Goal: Task Accomplishment & Management: Use online tool/utility

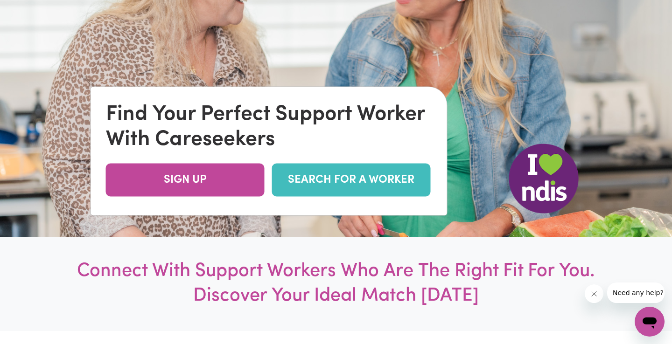
click at [344, 178] on link "SEARCH FOR A WORKER" at bounding box center [351, 179] width 159 height 33
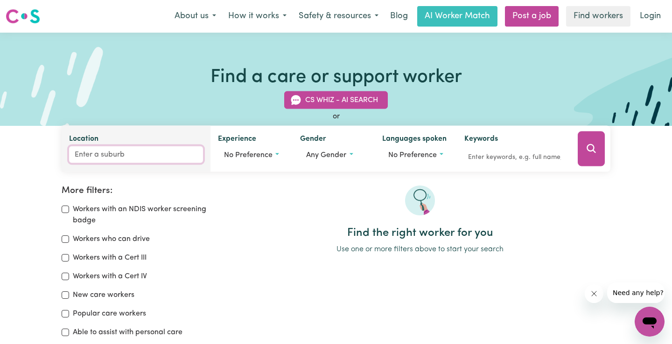
click at [169, 154] on input "Location" at bounding box center [136, 155] width 134 height 17
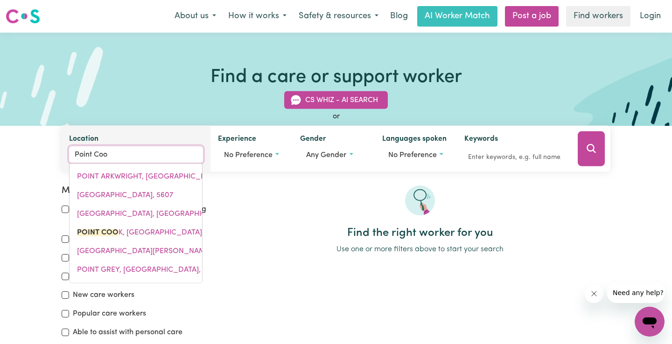
type input "Point Cook"
type input "Point [PERSON_NAME], 3030"
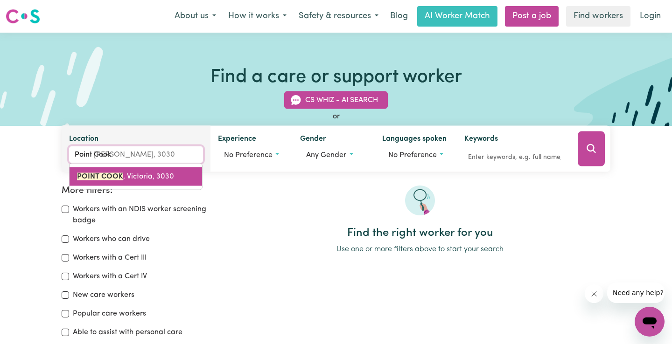
click at [122, 181] on link "POINT COOK , Victoria, 3030" at bounding box center [136, 177] width 133 height 19
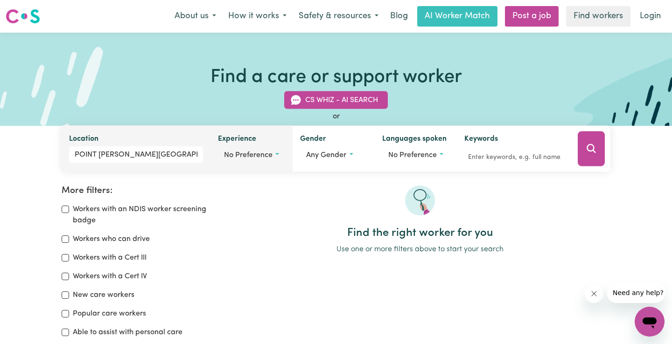
click at [267, 161] on button "No preference" at bounding box center [251, 156] width 67 height 18
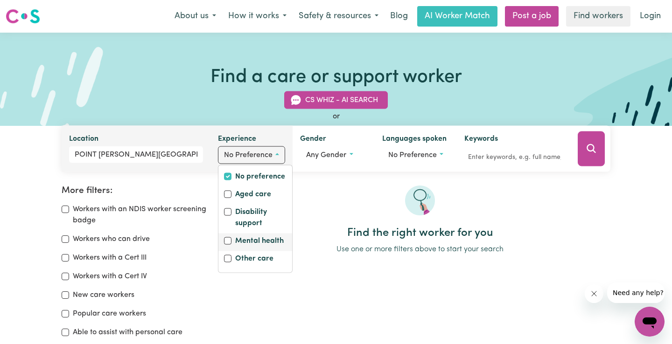
click at [263, 241] on label "Mental health" at bounding box center [259, 242] width 49 height 13
click at [231, 241] on input "Mental health" at bounding box center [227, 241] width 7 height 7
checkbox input "true"
checkbox input "false"
click at [247, 222] on label "Disability support" at bounding box center [260, 219] width 51 height 24
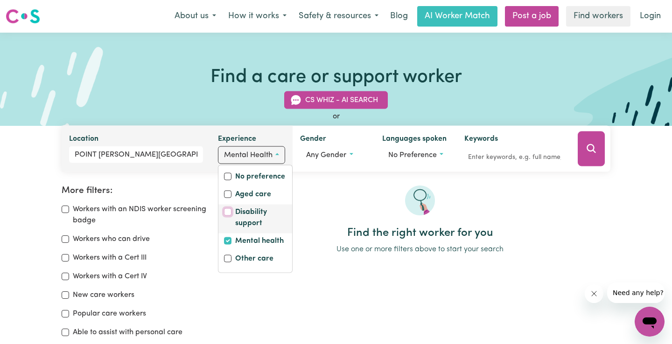
click at [231, 216] on input "Disability support" at bounding box center [227, 212] width 7 height 7
checkbox input "true"
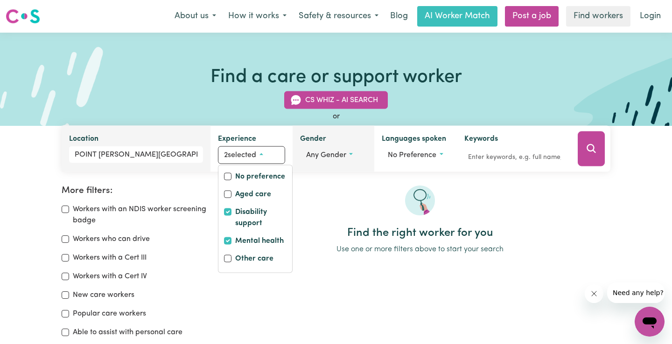
click at [335, 159] on button "Any gender" at bounding box center [333, 156] width 67 height 18
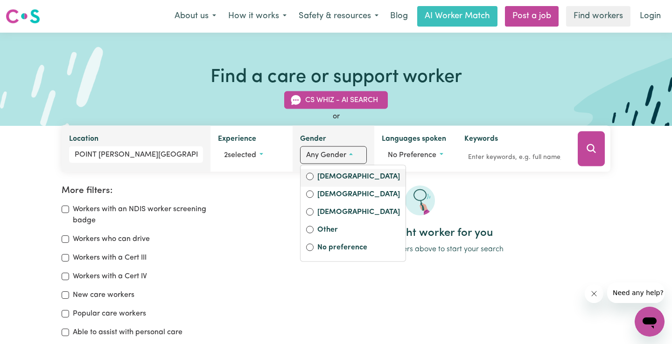
click at [329, 177] on label "Female" at bounding box center [358, 177] width 83 height 13
click at [314, 177] on input "Female" at bounding box center [309, 176] width 7 height 7
radio input "true"
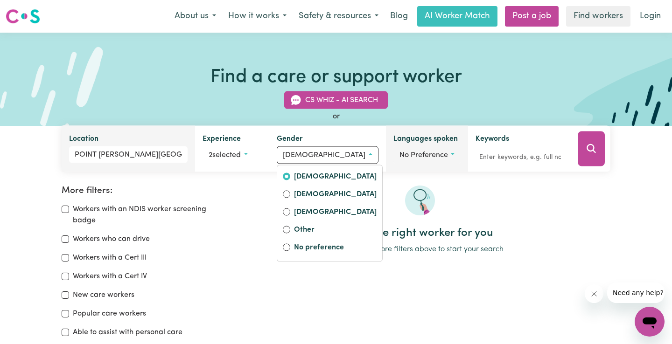
click at [437, 160] on button "No preference" at bounding box center [426, 156] width 67 height 18
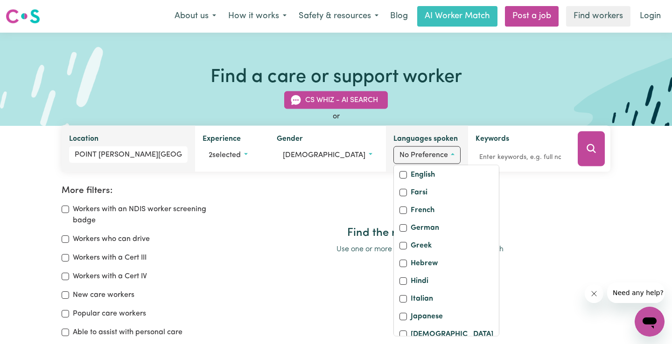
scroll to position [166, 0]
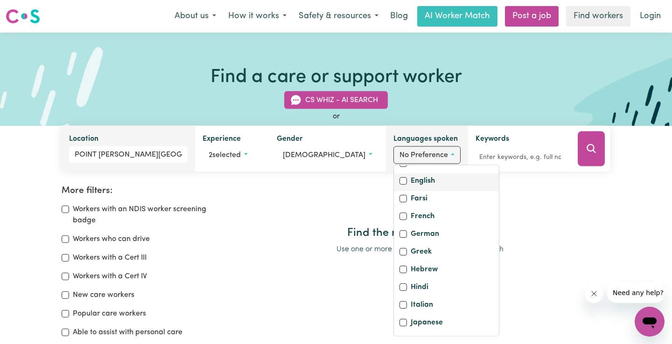
click at [414, 189] on label "English" at bounding box center [423, 182] width 24 height 13
click at [407, 185] on input "English" at bounding box center [403, 181] width 7 height 7
checkbox input "true"
checkbox input "false"
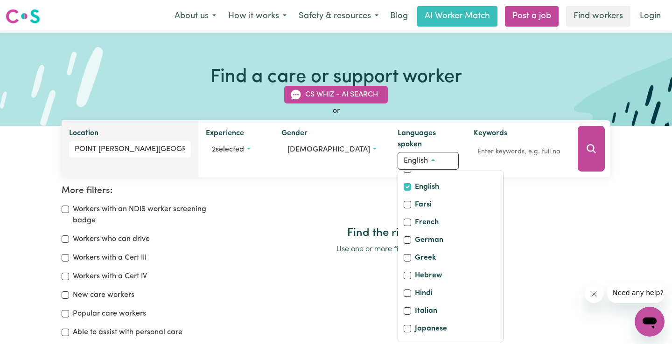
click at [546, 196] on div at bounding box center [420, 206] width 381 height 41
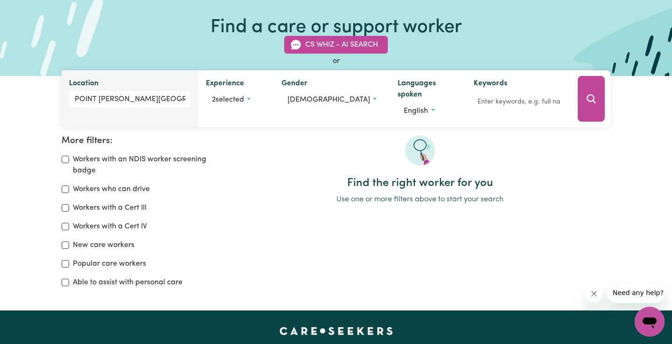
scroll to position [68, 0]
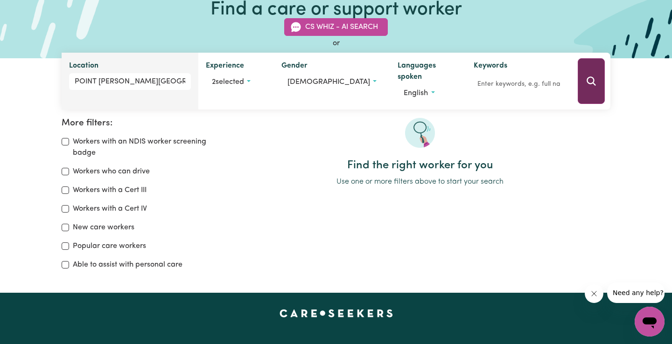
click at [597, 82] on button "Search" at bounding box center [591, 81] width 27 height 46
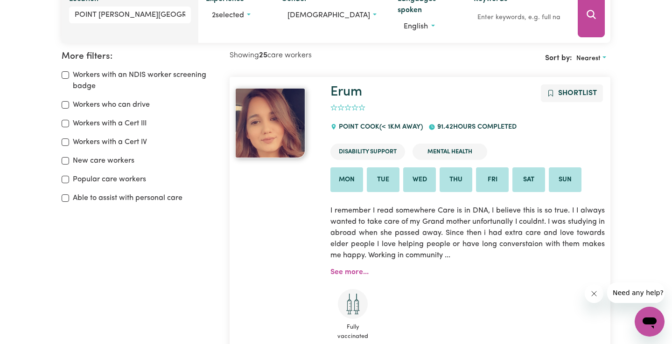
scroll to position [133, 0]
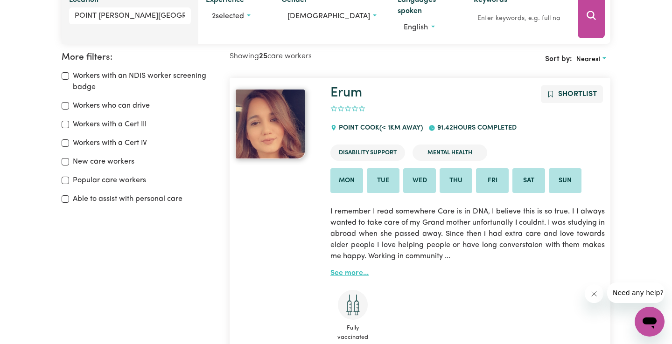
click at [339, 269] on div "Erum Shortlist 0 POINT COOK (< 1km away) 91.42 hours completed Disability Suppo…" at bounding box center [468, 230] width 286 height 290
click at [343, 274] on link "See more..." at bounding box center [349, 273] width 38 height 7
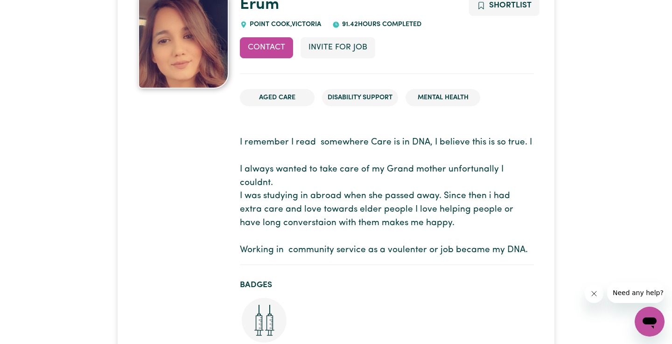
scroll to position [112, 0]
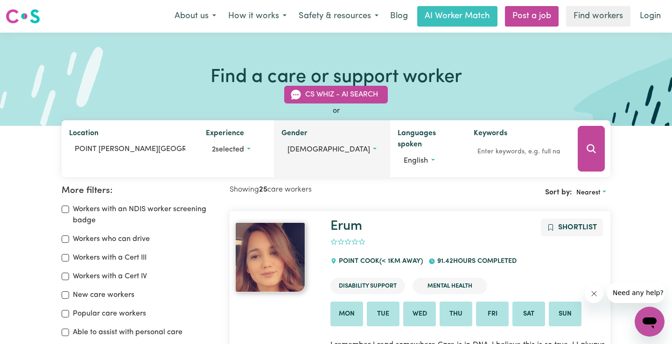
click at [329, 150] on button "FEMALE" at bounding box center [331, 150] width 101 height 18
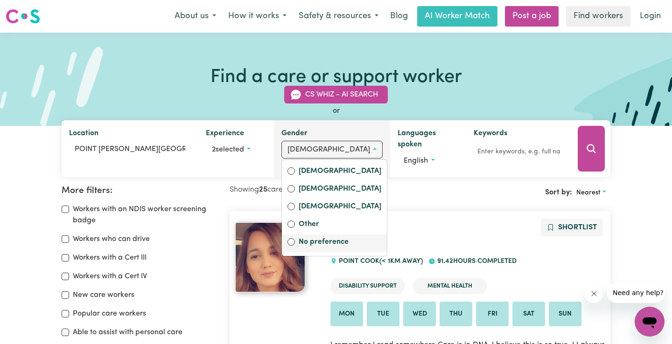
click at [329, 240] on div "No preference" at bounding box center [334, 244] width 105 height 18
click at [309, 242] on div "No preference" at bounding box center [334, 243] width 94 height 13
click at [295, 246] on input "No preference" at bounding box center [290, 241] width 7 height 7
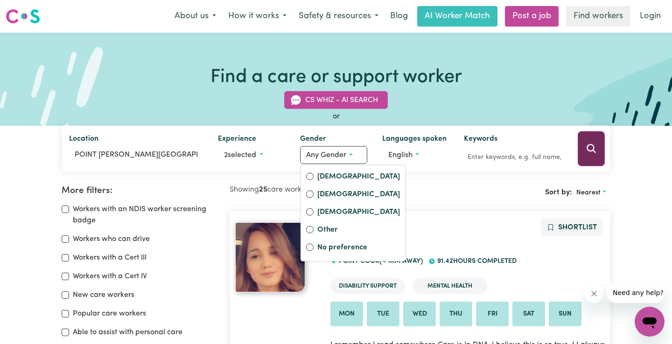
click at [595, 151] on icon "Search" at bounding box center [591, 148] width 11 height 11
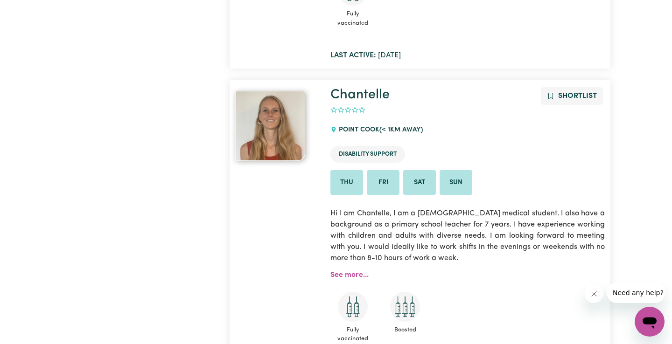
scroll to position [464, 0]
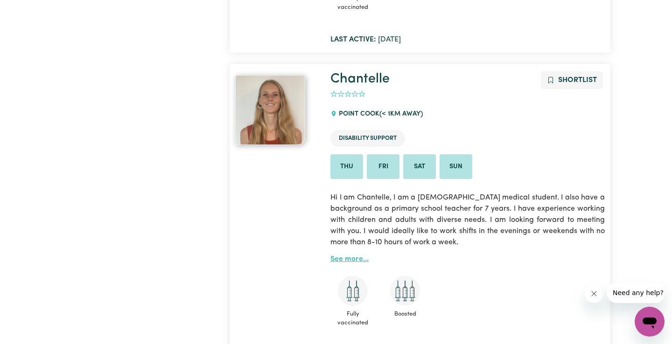
click at [351, 259] on link "See more..." at bounding box center [349, 259] width 38 height 7
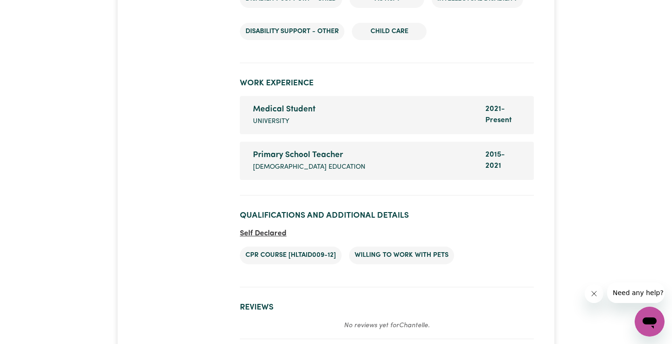
scroll to position [1385, 0]
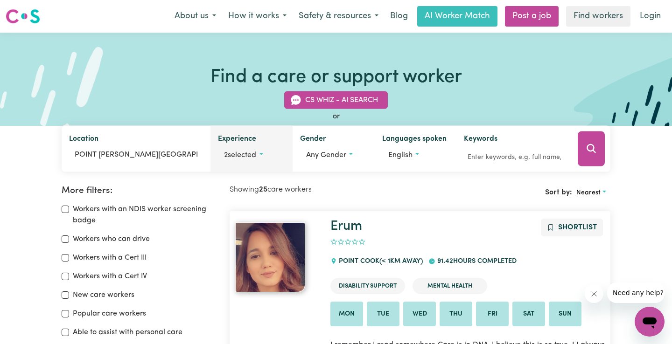
click at [240, 160] on button "2 selected" at bounding box center [251, 156] width 67 height 18
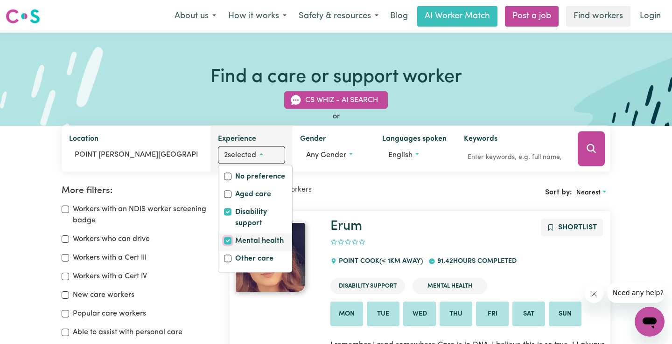
click at [226, 239] on input "Mental health" at bounding box center [227, 241] width 7 height 7
checkbox input "false"
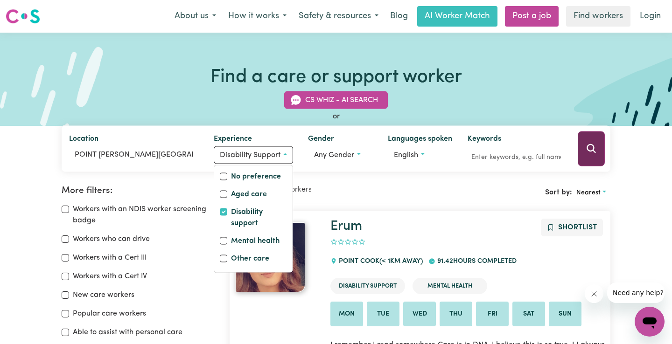
click at [586, 152] on icon "Search" at bounding box center [591, 148] width 11 height 11
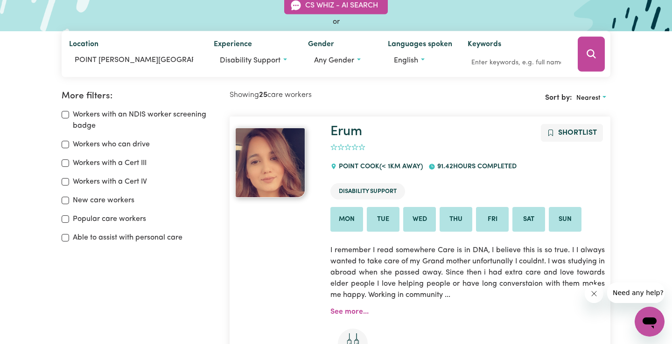
scroll to position [93, 0]
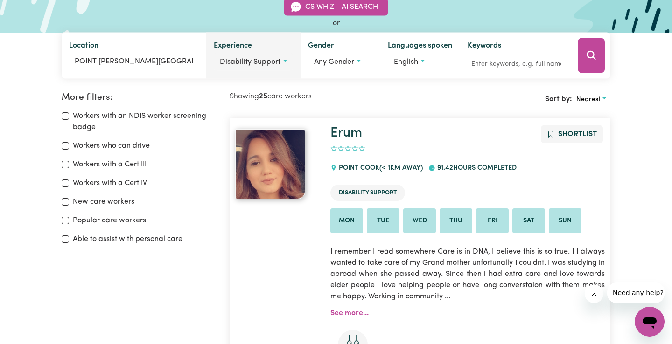
click at [249, 62] on span "Disability support" at bounding box center [250, 61] width 61 height 7
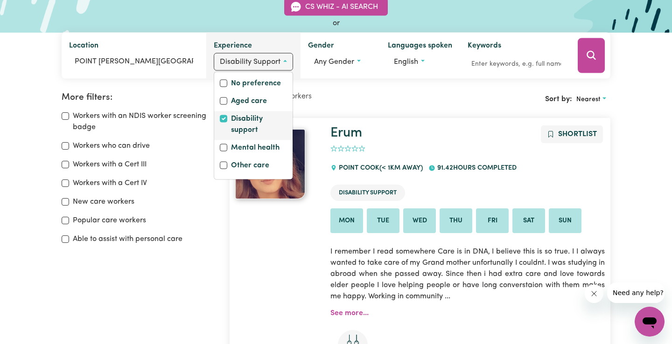
click at [249, 119] on label "Disability support" at bounding box center [259, 125] width 56 height 24
click at [227, 119] on input "Disability support" at bounding box center [223, 118] width 7 height 7
checkbox input "false"
checkbox input "true"
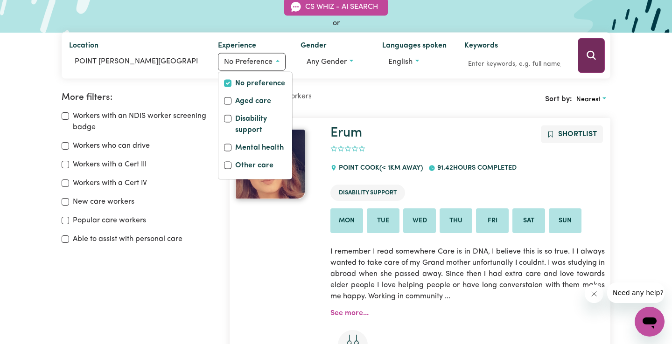
click at [586, 62] on button "Search" at bounding box center [591, 55] width 27 height 35
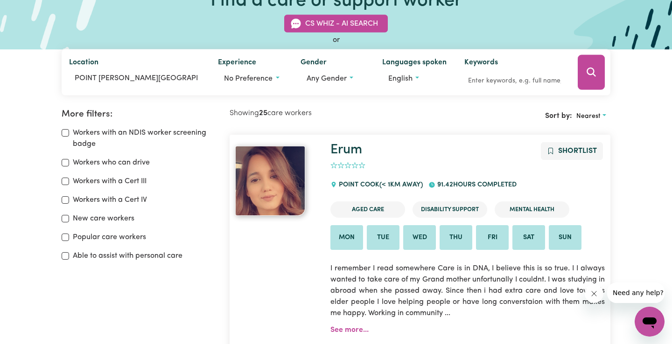
scroll to position [73, 0]
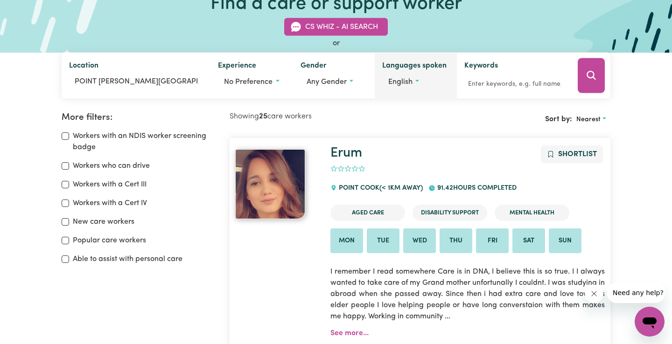
click at [419, 78] on button "English" at bounding box center [415, 82] width 67 height 18
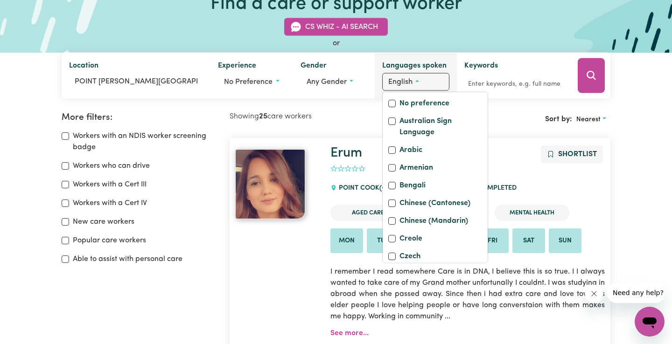
click at [419, 78] on button "English" at bounding box center [415, 82] width 67 height 18
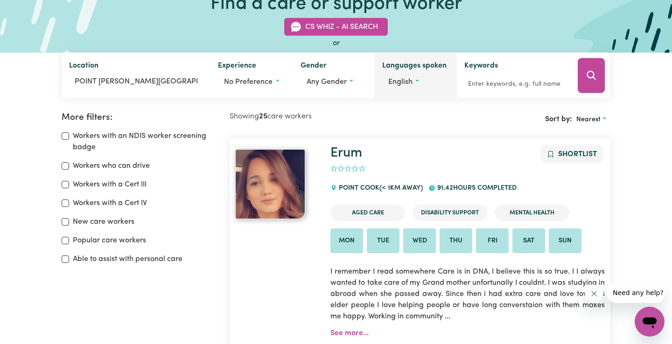
click at [430, 81] on button "English" at bounding box center [415, 82] width 67 height 18
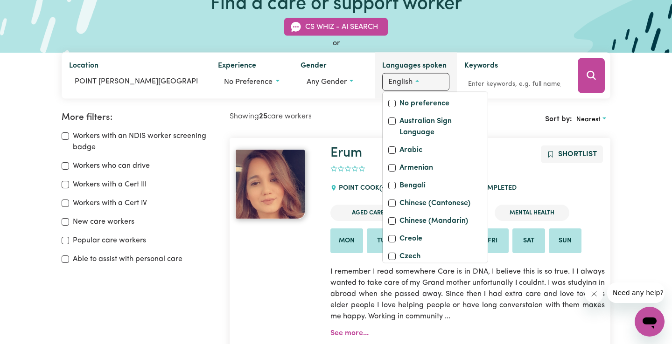
click at [424, 93] on div "No preference Australian Sign Language Arabic Armenian Bengali Chinese (Cantone…" at bounding box center [435, 178] width 106 height 172
click at [424, 107] on label "No preference" at bounding box center [425, 104] width 50 height 13
click at [396, 107] on input "No preference" at bounding box center [391, 103] width 7 height 7
checkbox input "true"
checkbox input "false"
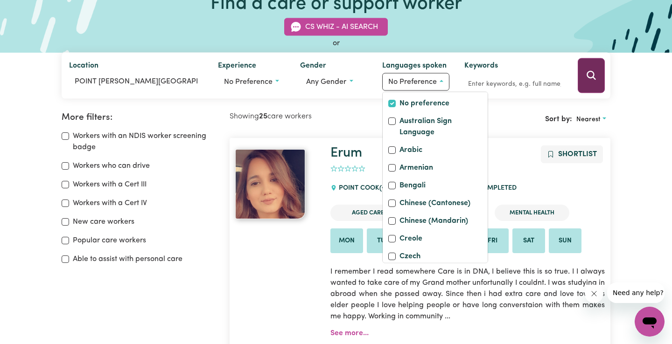
click at [589, 81] on button "Search" at bounding box center [591, 75] width 27 height 35
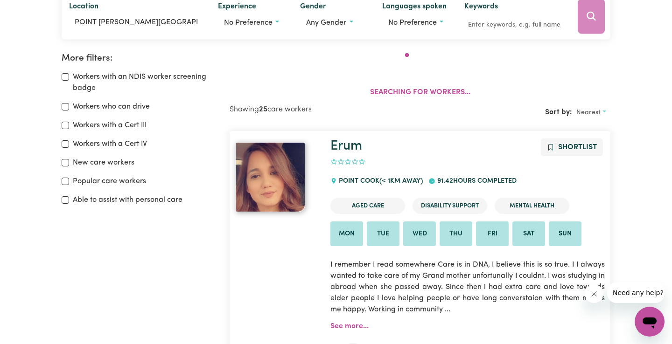
scroll to position [156, 0]
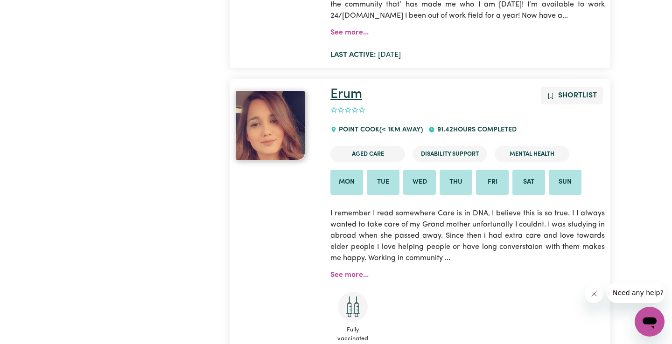
click at [350, 88] on link "Erum" at bounding box center [346, 95] width 32 height 14
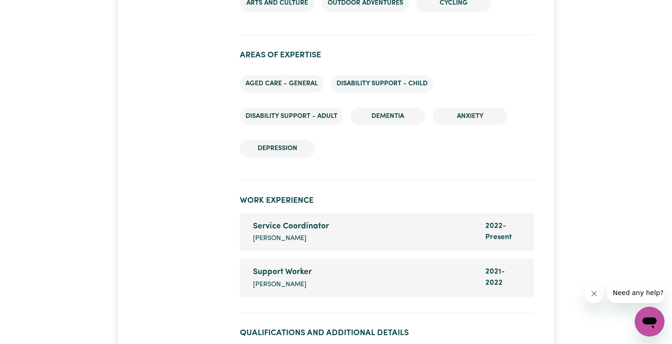
scroll to position [1308, 0]
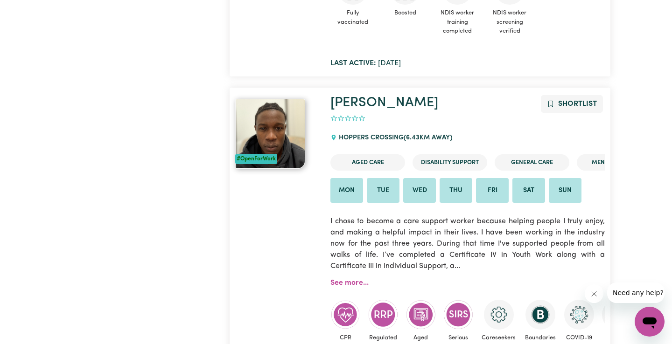
scroll to position [6061, 0]
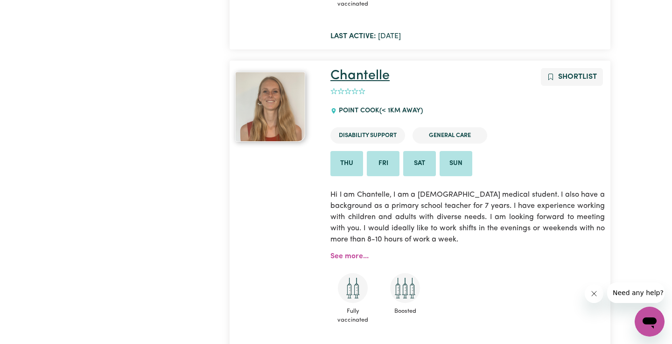
click at [357, 69] on link "Chantelle" at bounding box center [359, 76] width 59 height 14
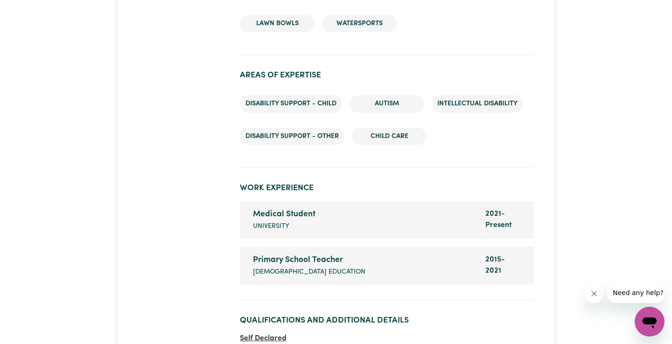
scroll to position [1280, 0]
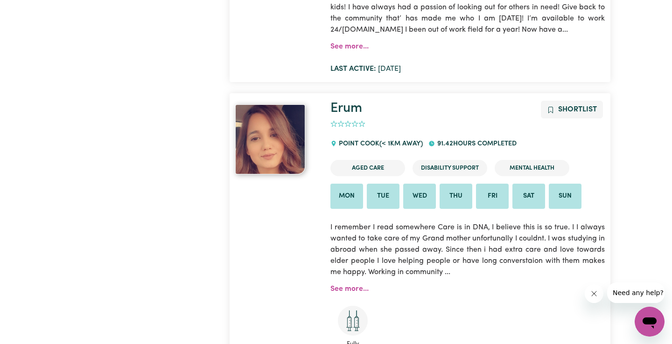
scroll to position [238, 0]
